Goal: Check status: Check status

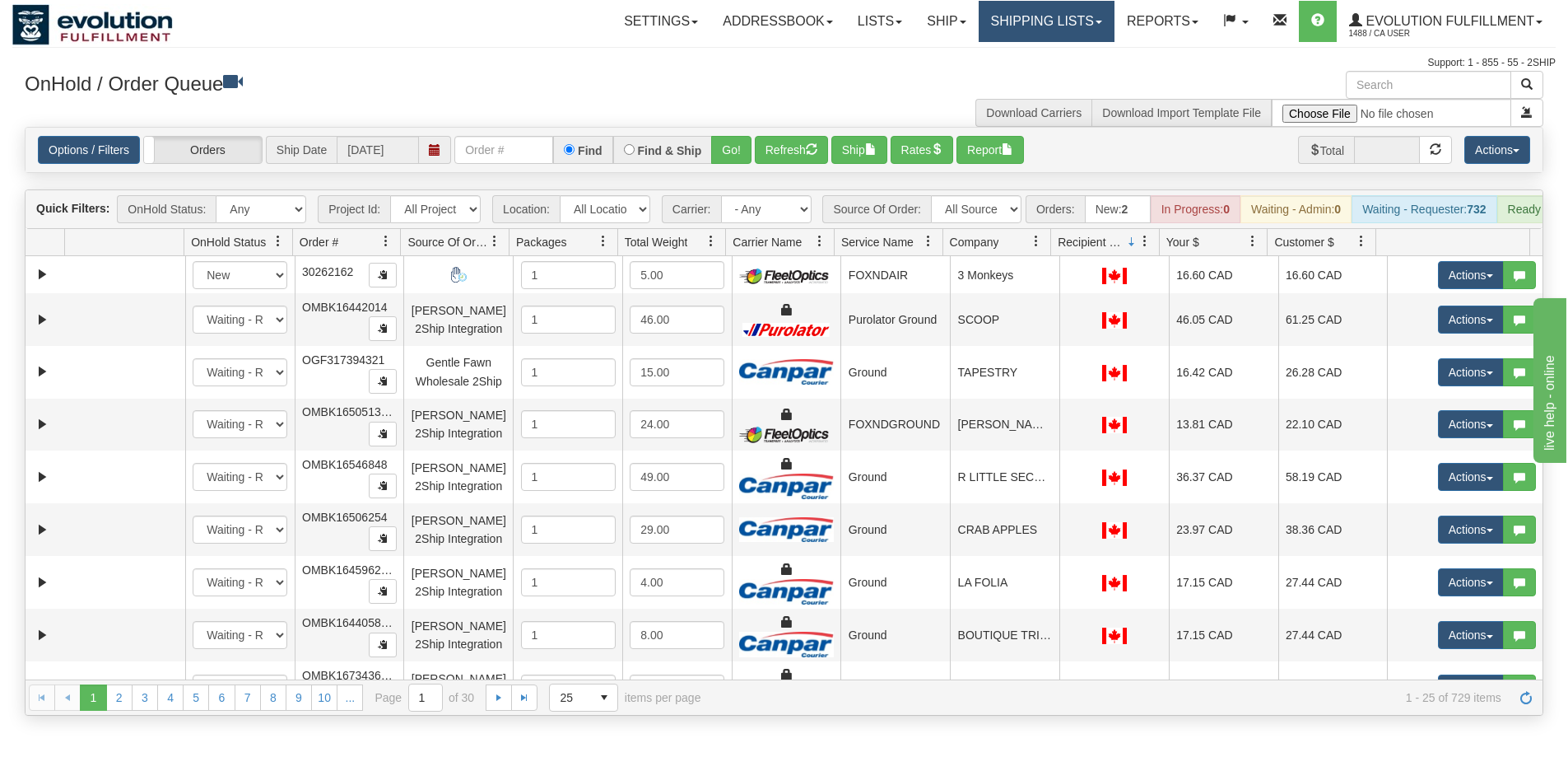
click at [1014, 22] on link "Shipping lists" at bounding box center [1047, 21] width 136 height 41
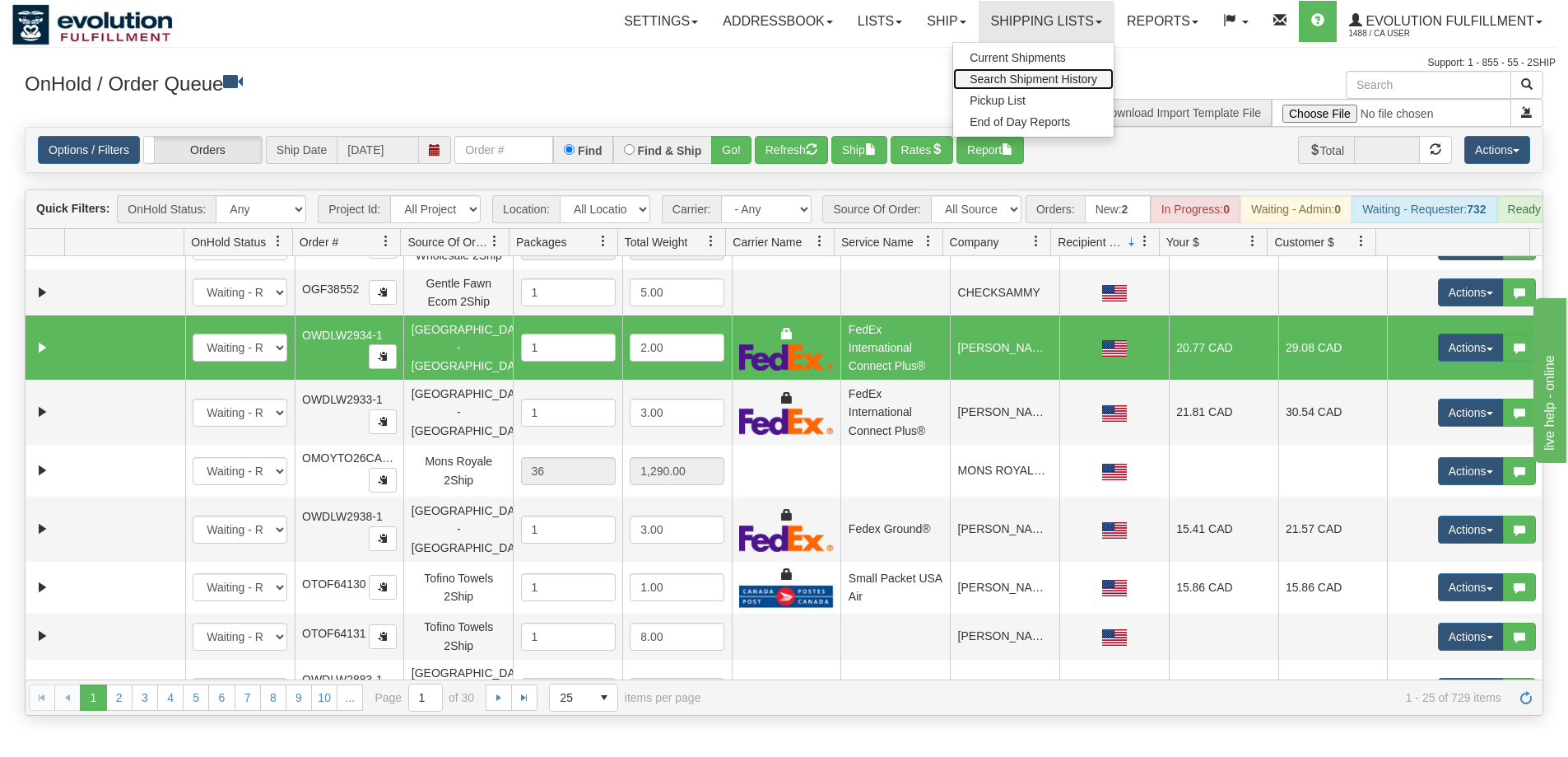
click at [1016, 75] on span "Search Shipment History" at bounding box center [1033, 79] width 127 height 13
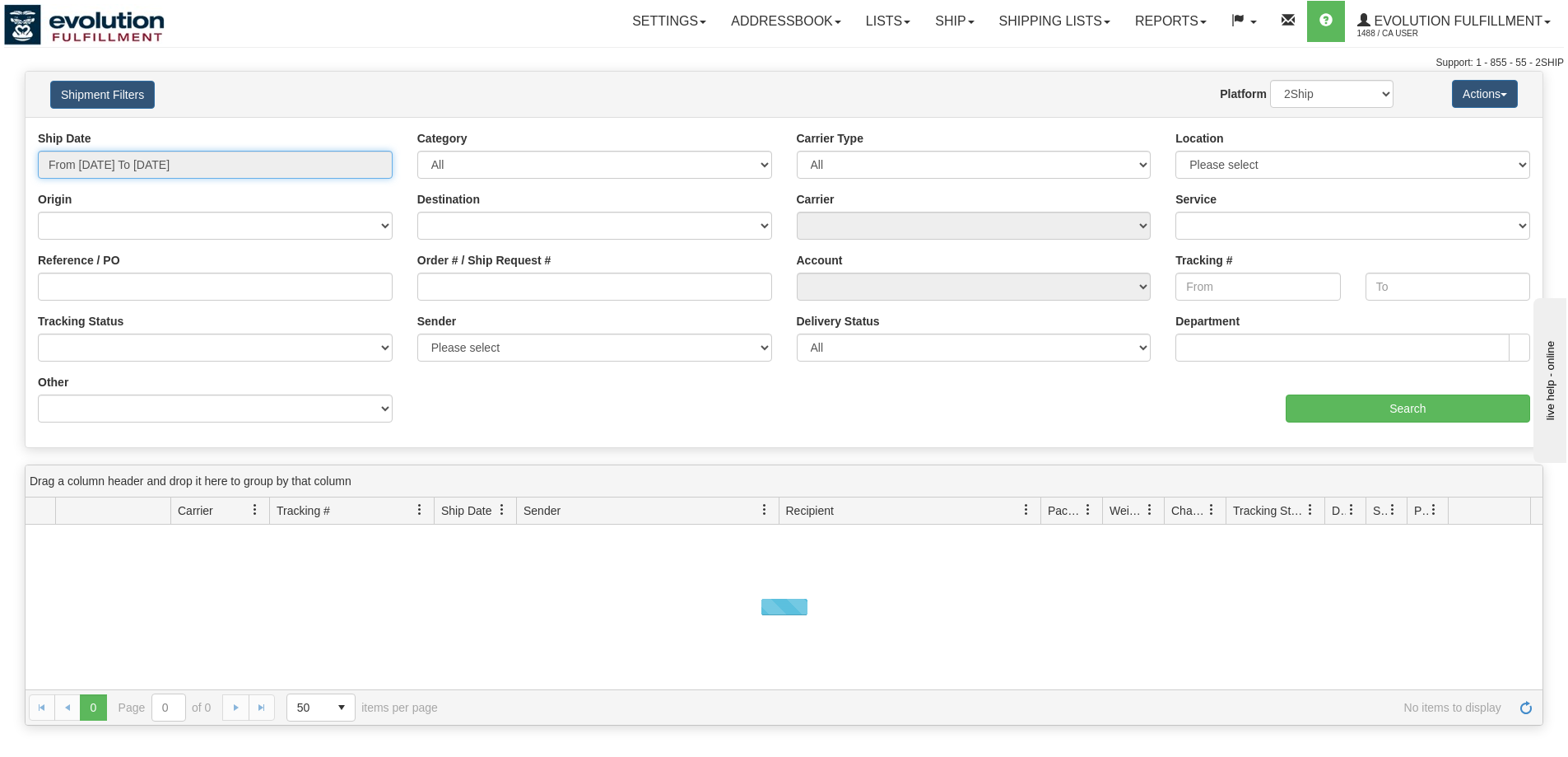
click at [171, 164] on input "From [DATE] To [DATE]" at bounding box center [215, 165] width 355 height 28
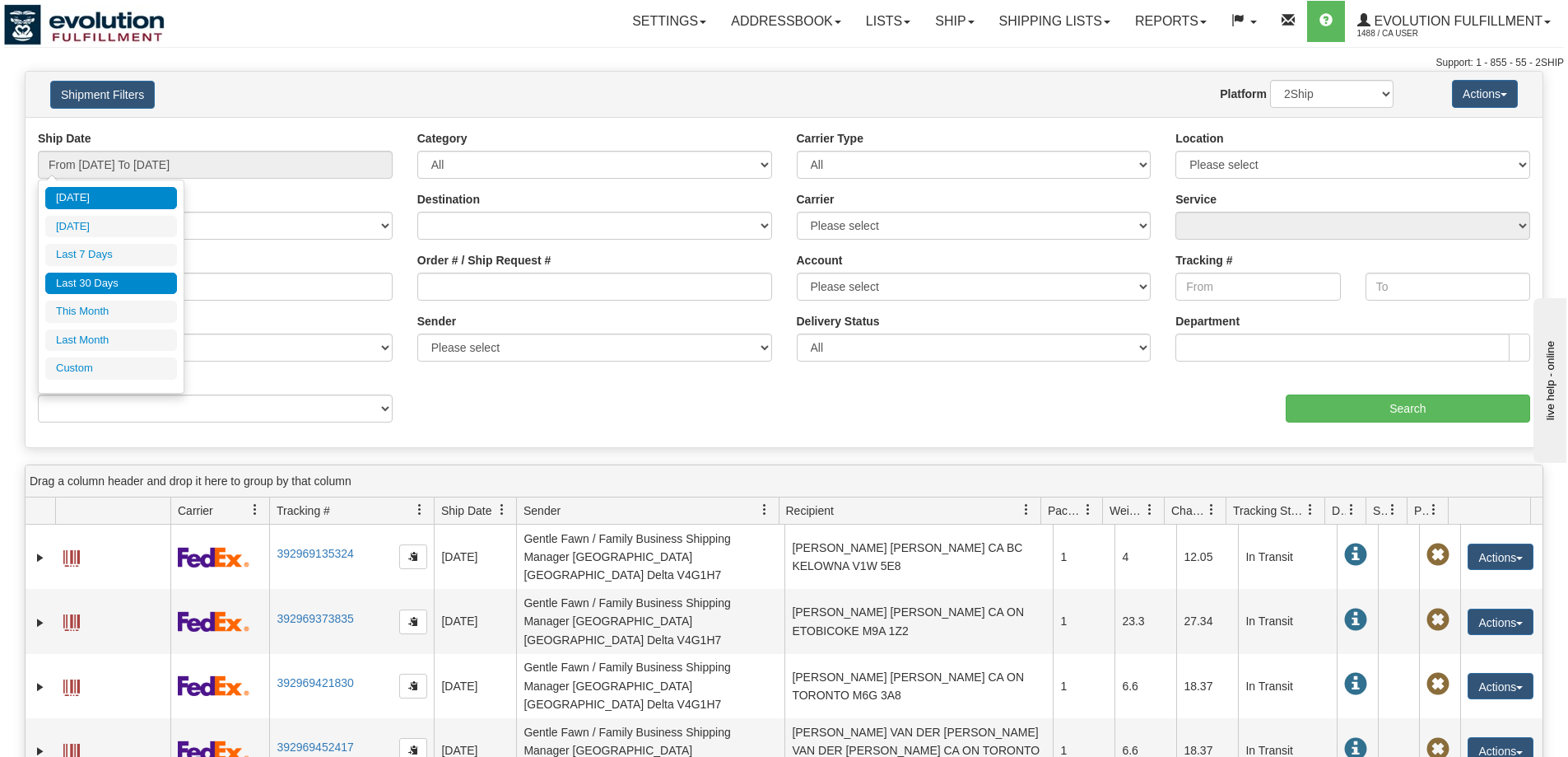
click at [118, 273] on li "Last 30 Days" at bounding box center [111, 283] width 132 height 22
type input "From 08/11/2025 To 09/09/2025"
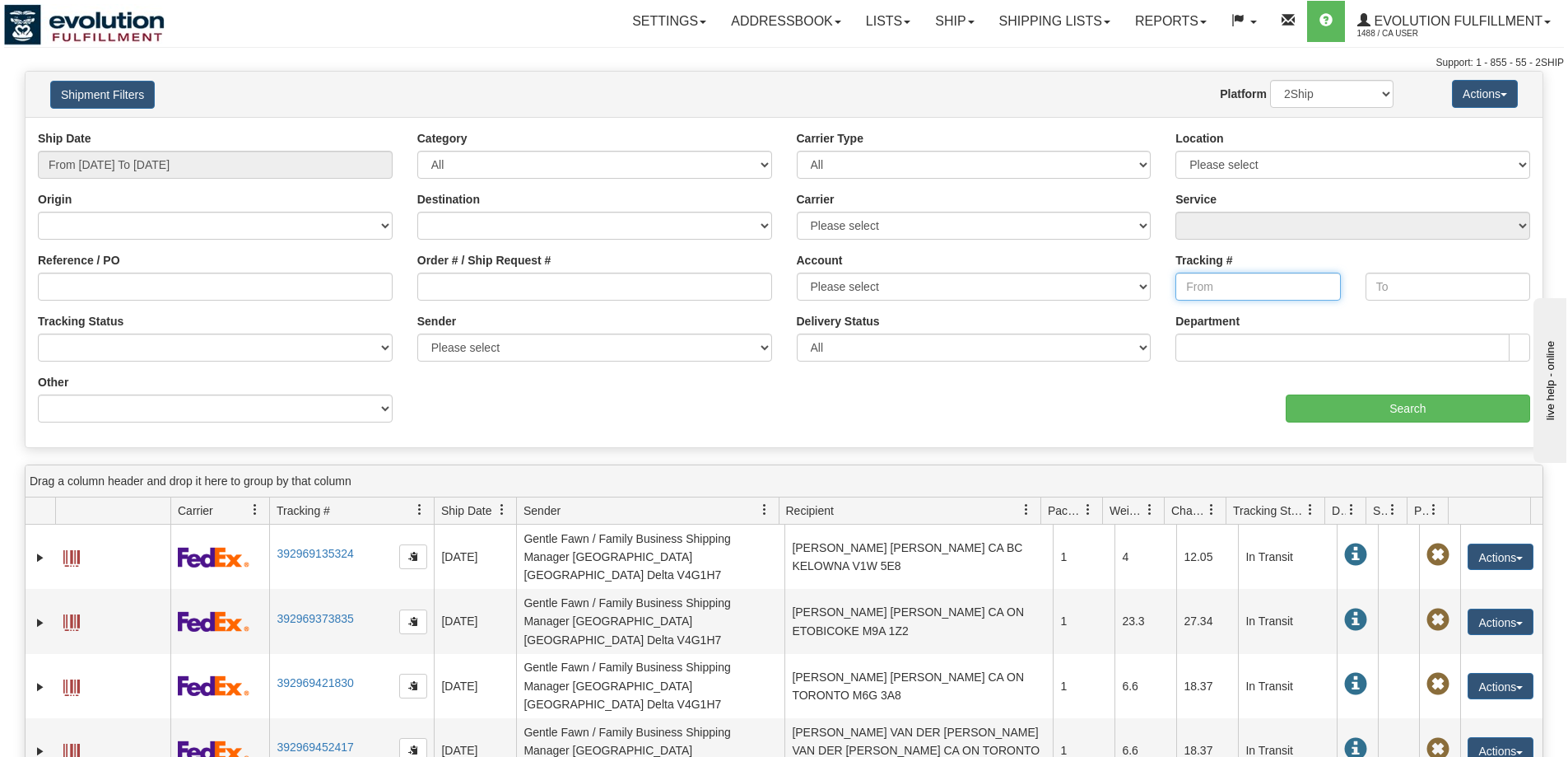
click at [1243, 279] on input "Tracking #" at bounding box center [1257, 286] width 165 height 28
paste input "LE049098209CA"
type input "LE049098209CA"
click at [1330, 426] on div "Ship Date From 08/11/2025 To 09/09/2025 Category All Inbound Outbound Carrier T…" at bounding box center [784, 282] width 1517 height 305
click at [1332, 414] on input "Search" at bounding box center [1408, 409] width 244 height 28
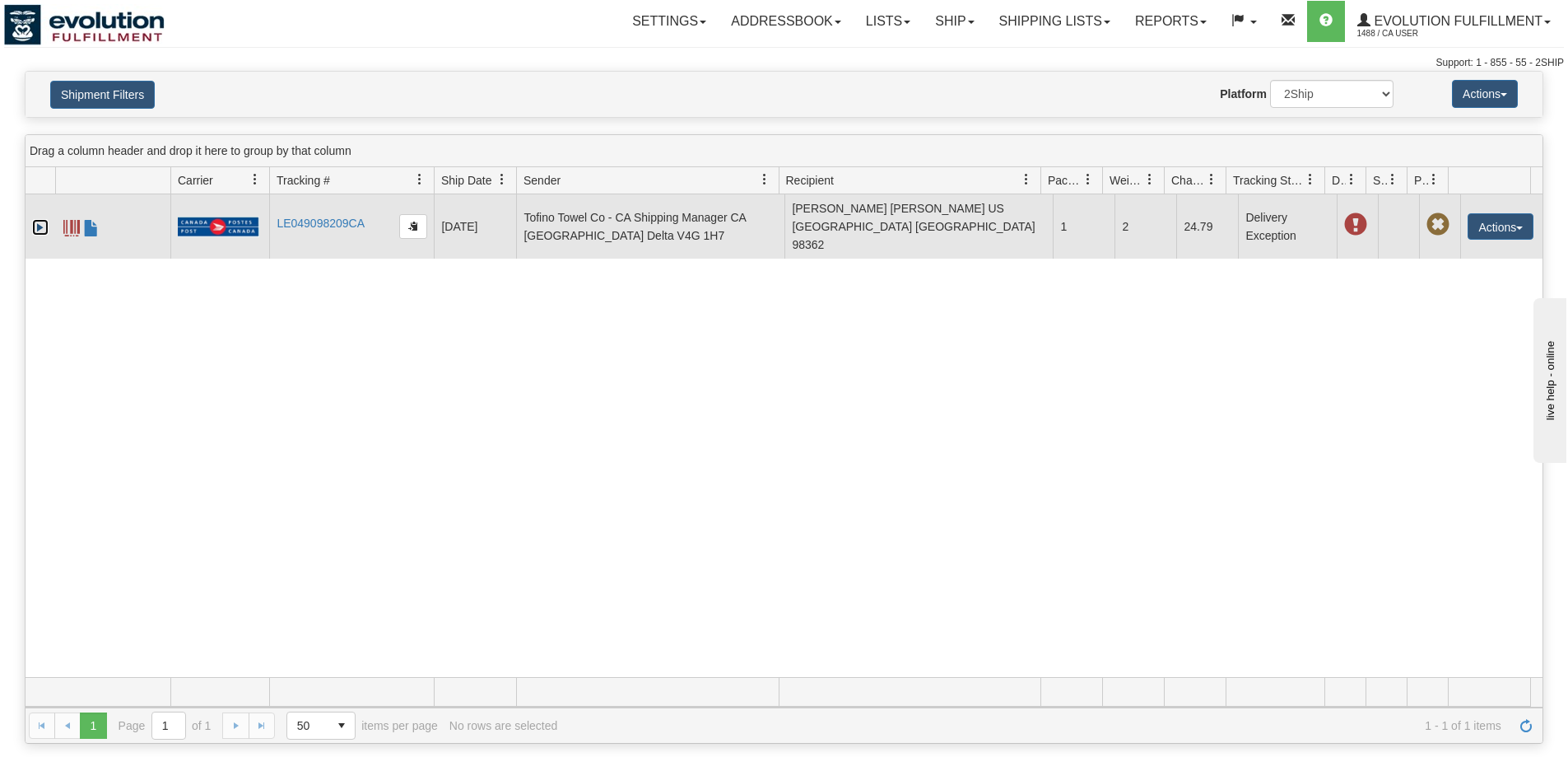
click at [42, 219] on link "Expand" at bounding box center [40, 227] width 17 height 17
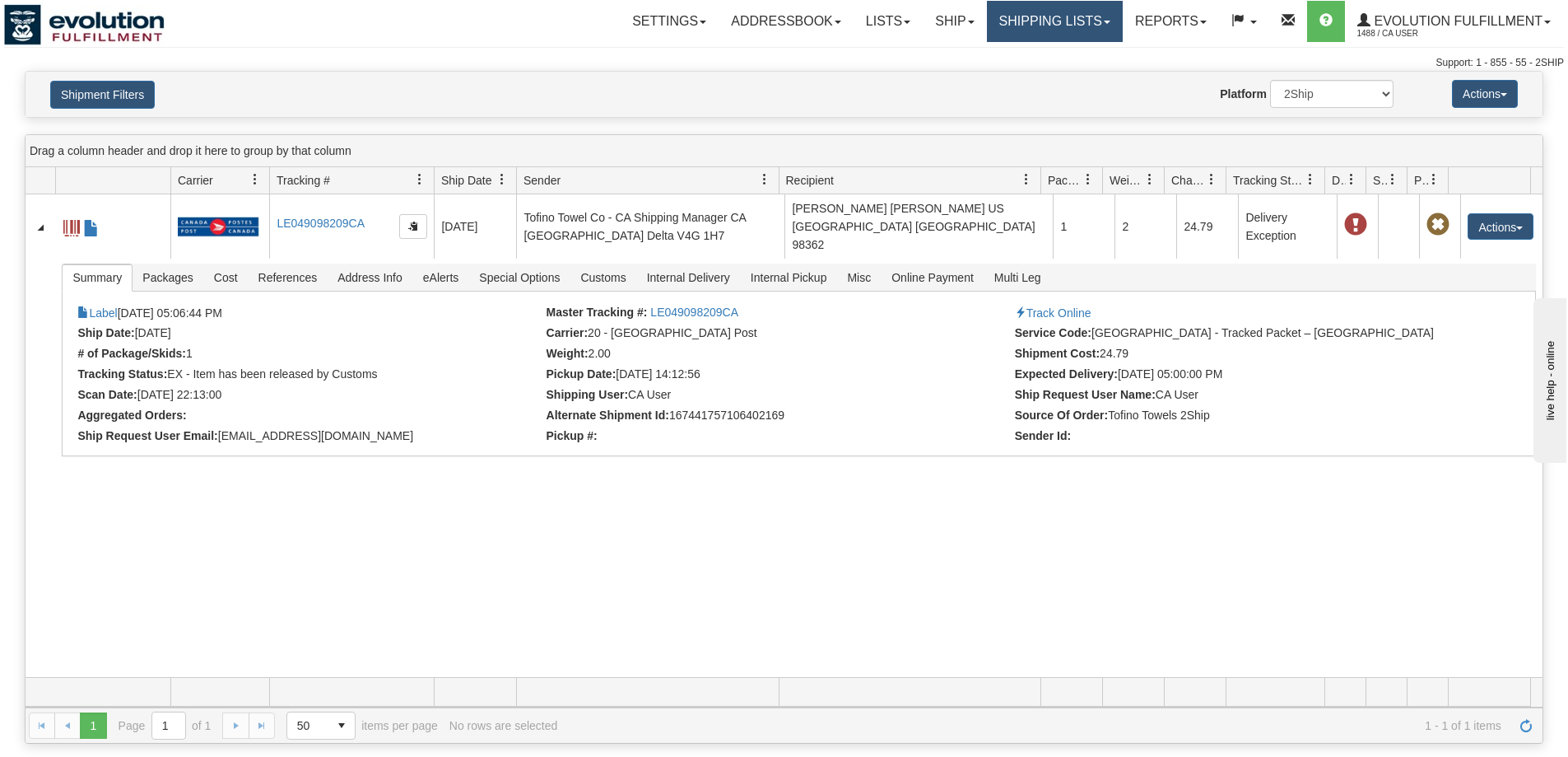
click at [1041, 22] on link "Shipping lists" at bounding box center [1055, 21] width 136 height 41
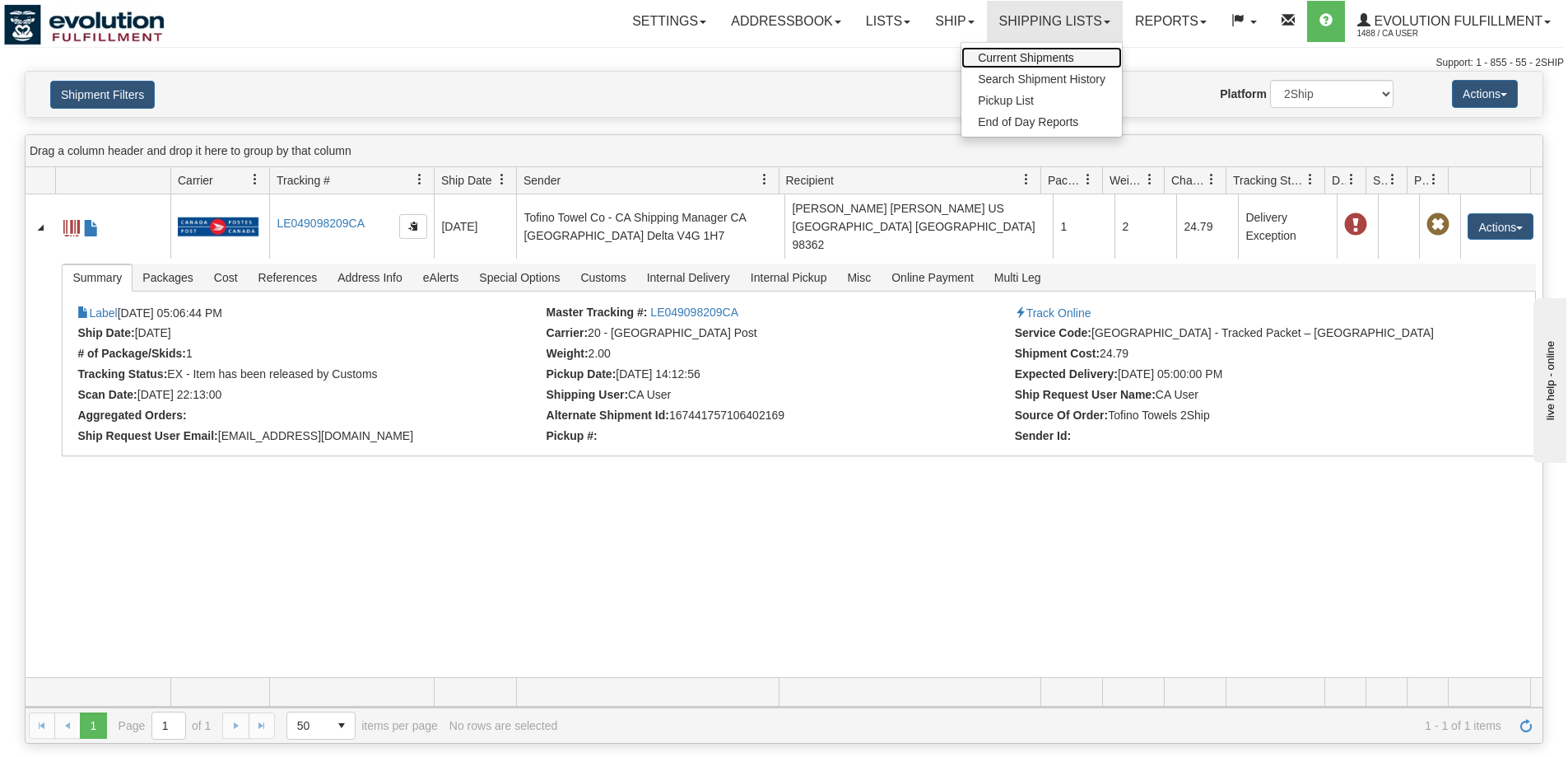
click at [1040, 52] on span "Current Shipments" at bounding box center [1026, 57] width 96 height 13
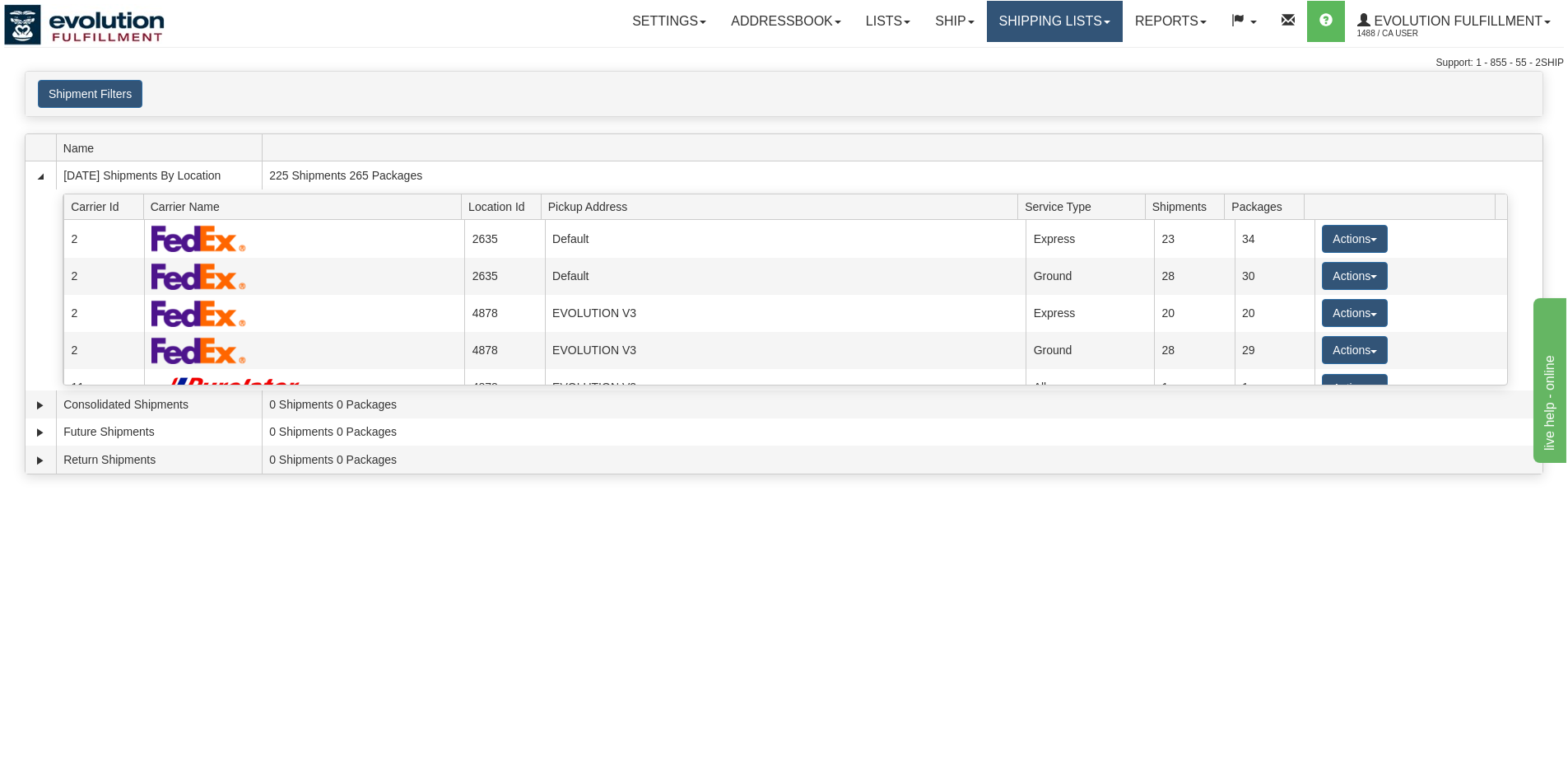
click at [1045, 20] on link "Shipping lists" at bounding box center [1055, 21] width 136 height 41
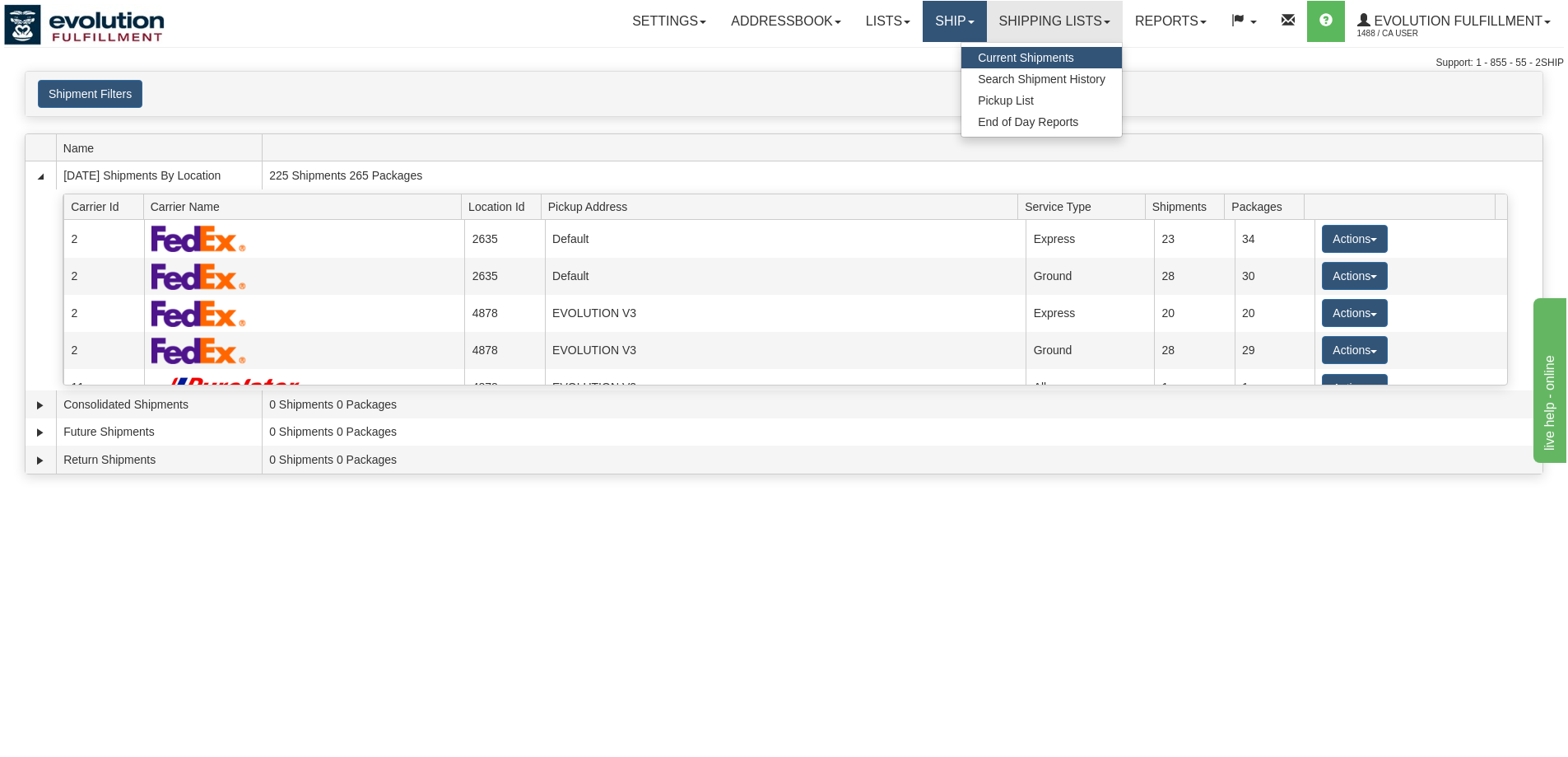
click at [933, 23] on link "Ship" at bounding box center [955, 21] width 64 height 41
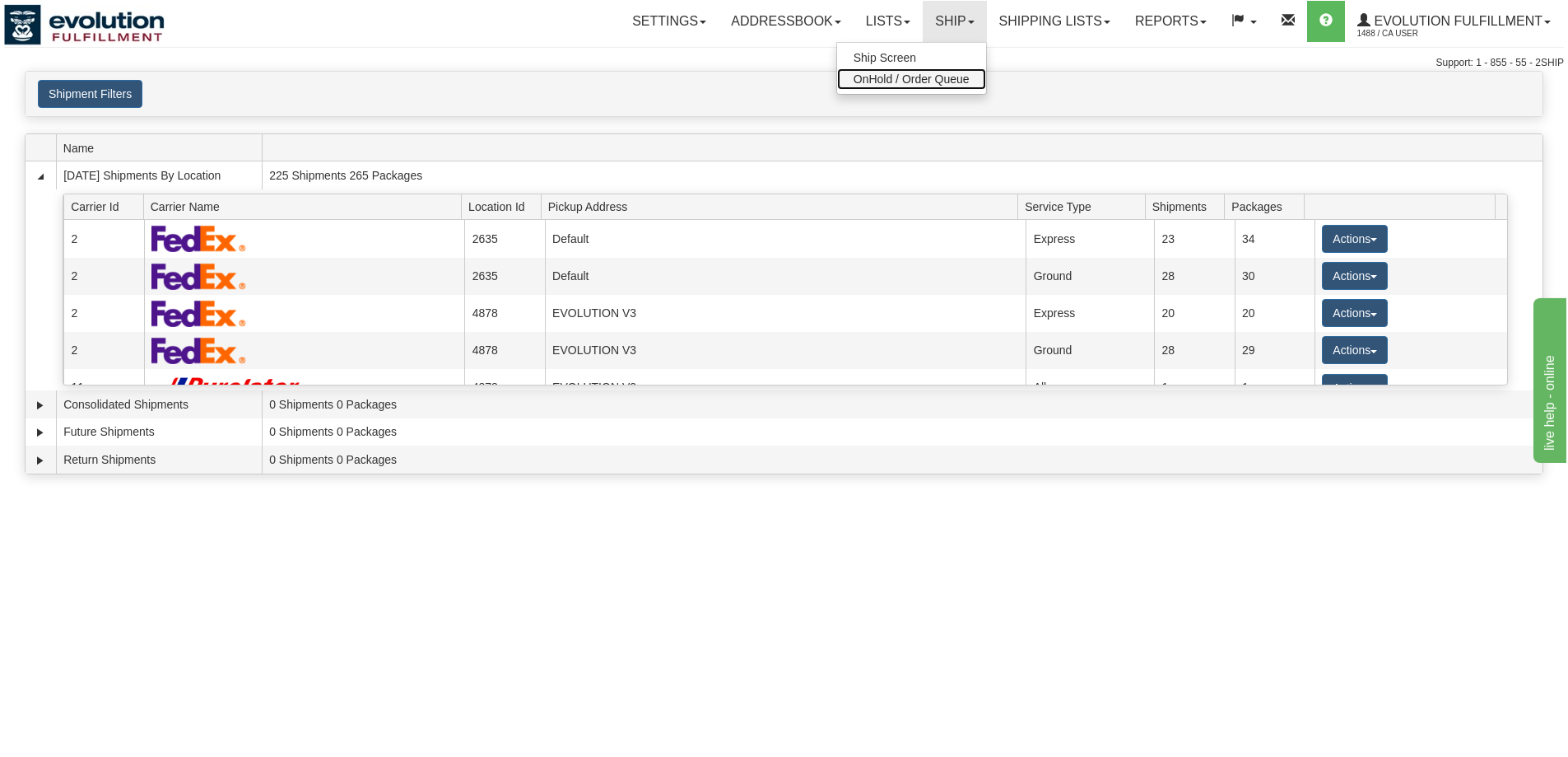
click at [940, 79] on span "OnHold / Order Queue" at bounding box center [911, 79] width 116 height 13
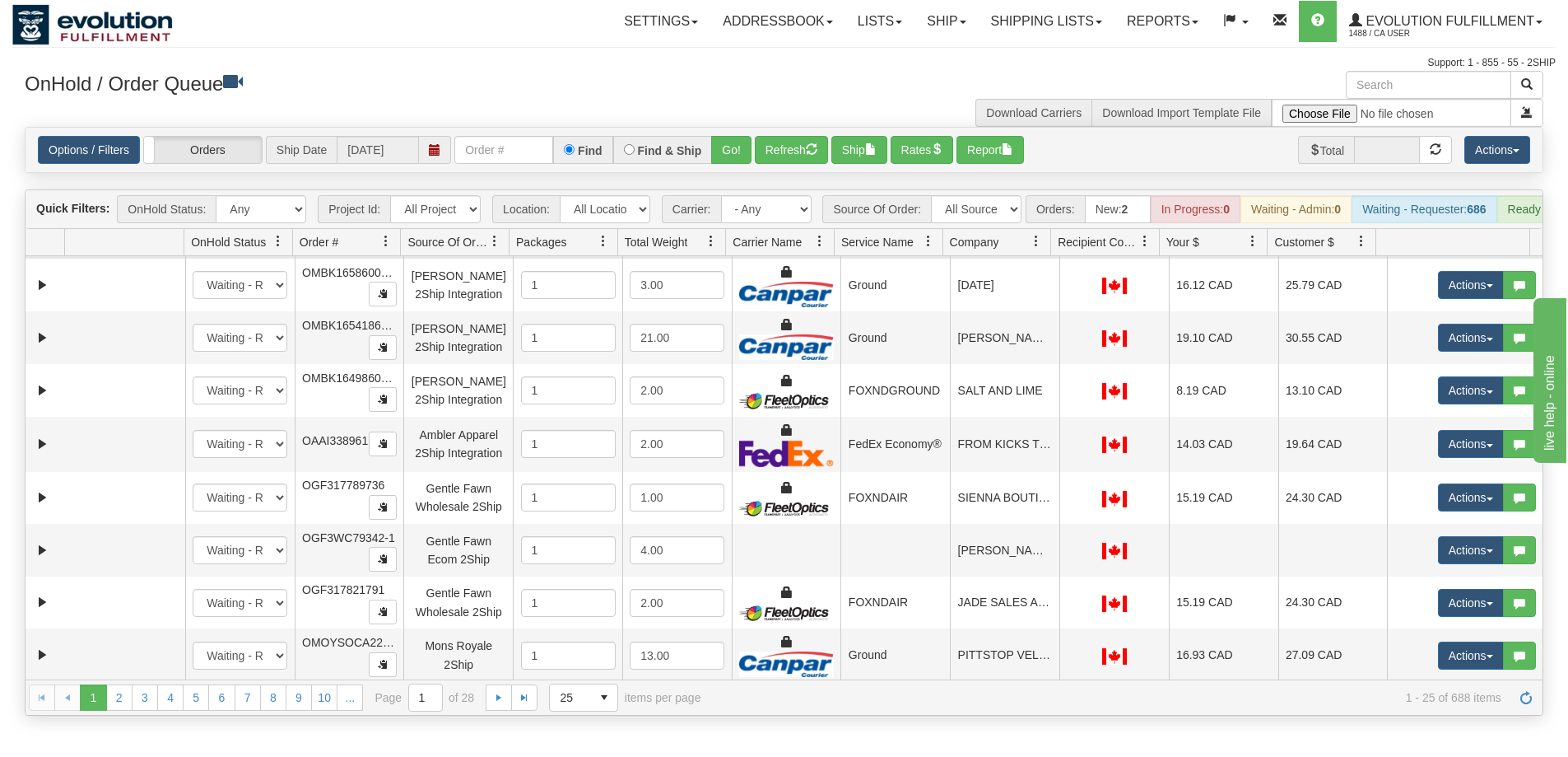
scroll to position [877, 0]
